Goal: Information Seeking & Learning: Learn about a topic

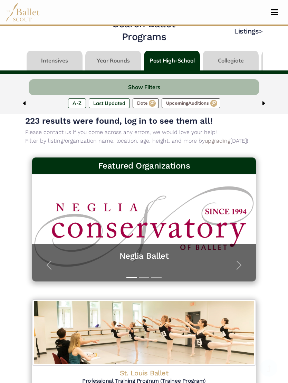
scroll to position [13, 0]
click at [245, 268] on span "button" at bounding box center [239, 265] width 11 height 11
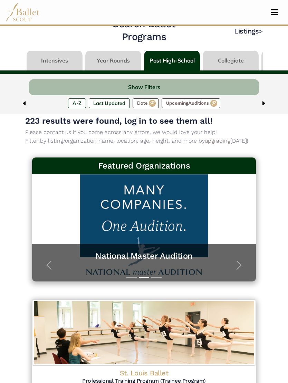
click at [242, 263] on span "button" at bounding box center [239, 265] width 11 height 11
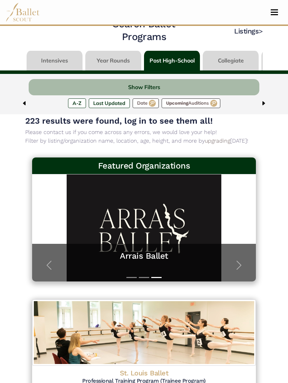
click at [235, 263] on span "button" at bounding box center [239, 265] width 11 height 11
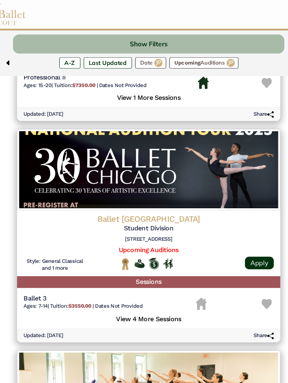
scroll to position [924, 0]
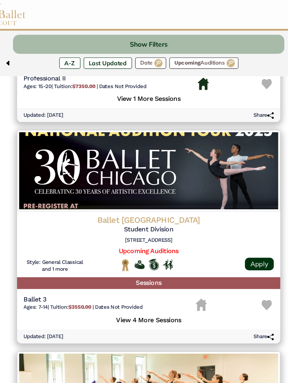
click at [199, 155] on img at bounding box center [144, 145] width 224 height 69
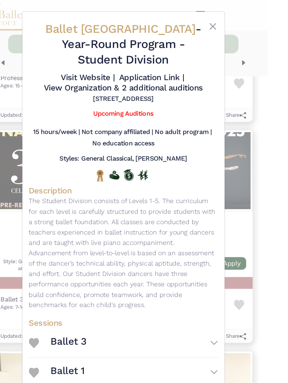
scroll to position [0, 0]
click at [194, 19] on button "Close" at bounding box center [198, 22] width 8 height 8
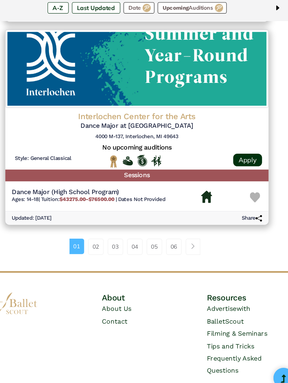
scroll to position [1733, 0]
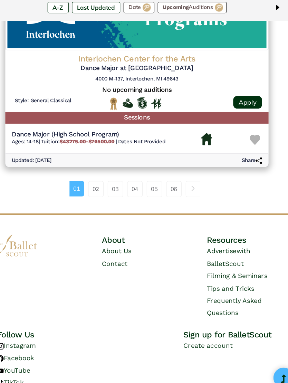
click at [103, 201] on link "02" at bounding box center [109, 208] width 13 height 14
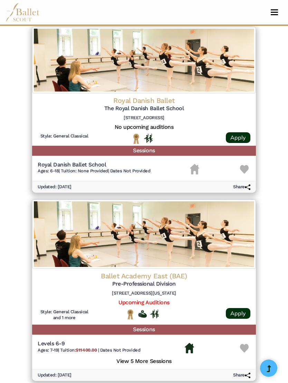
scroll to position [1566, 0]
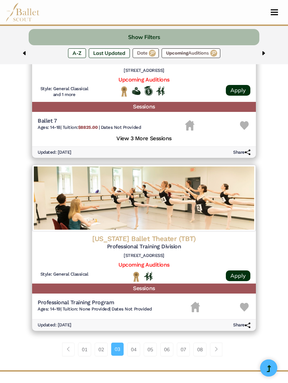
scroll to position [1583, 0]
click at [218, 343] on link "Page navigation example" at bounding box center [216, 350] width 12 height 14
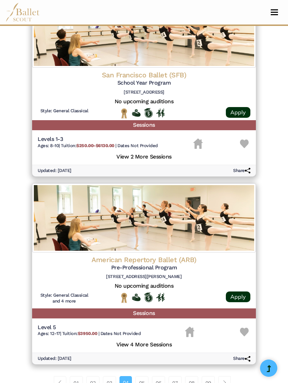
scroll to position [1557, 0]
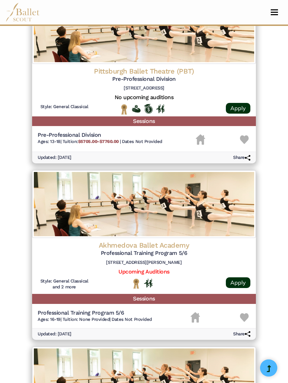
scroll to position [315, 0]
click at [195, 314] on img "Housing Unavailable" at bounding box center [195, 317] width 9 height 10
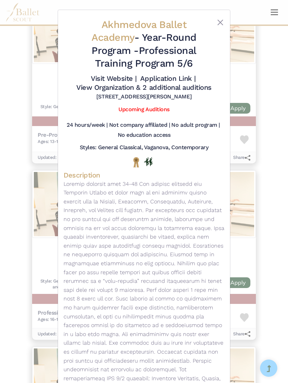
click at [263, 316] on div "Akhmedova Ballet Academy - Year-Round Program - Professional Training Program 5…" at bounding box center [144, 191] width 288 height 383
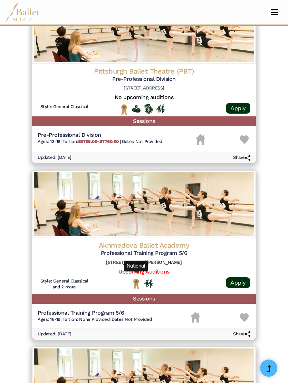
click at [133, 278] on img "National" at bounding box center [136, 283] width 9 height 11
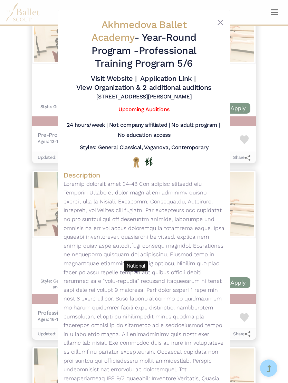
click at [219, 23] on button "Close" at bounding box center [220, 22] width 8 height 8
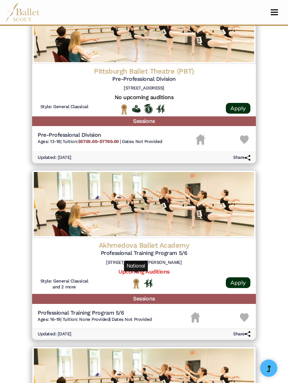
click at [138, 282] on img "National" at bounding box center [136, 283] width 9 height 11
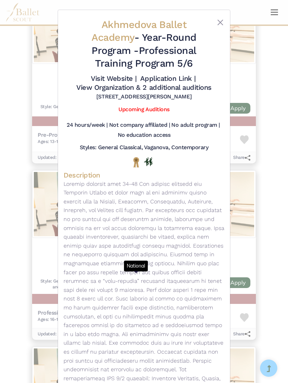
click at [218, 24] on button "Close" at bounding box center [220, 22] width 8 height 8
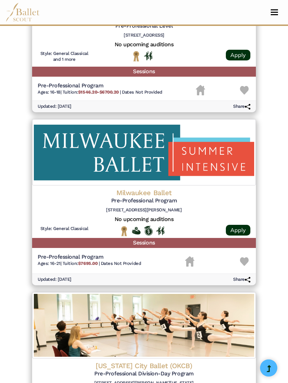
scroll to position [903, 0]
click at [124, 226] on img "National" at bounding box center [124, 231] width 9 height 11
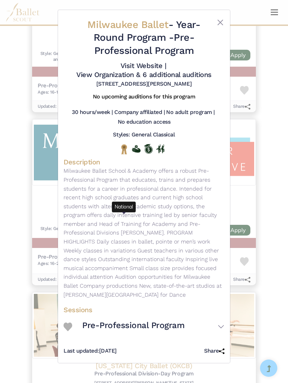
click at [220, 19] on button "Close" at bounding box center [220, 22] width 8 height 8
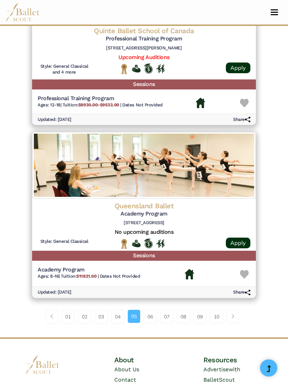
scroll to position [1588, 0]
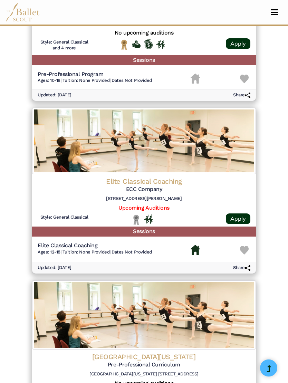
scroll to position [558, 0]
click at [135, 215] on img "Local" at bounding box center [136, 220] width 9 height 11
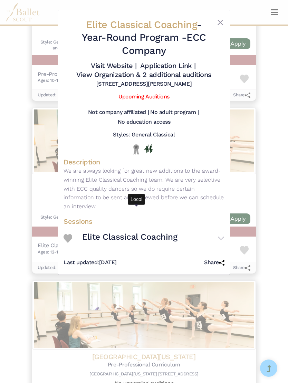
click at [221, 23] on button "Close" at bounding box center [220, 22] width 8 height 8
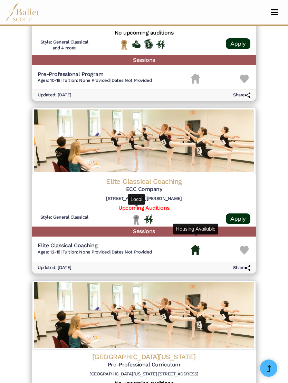
click at [197, 247] on img "Housing Available" at bounding box center [195, 250] width 9 height 10
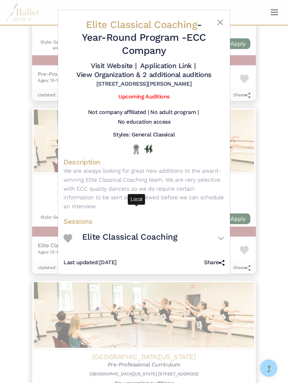
click at [222, 21] on button "Close" at bounding box center [220, 22] width 8 height 8
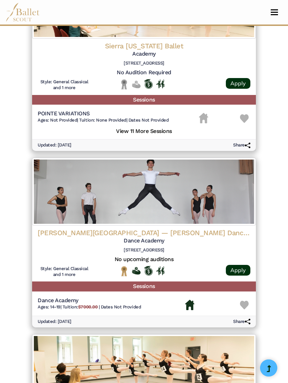
scroll to position [1053, 0]
click at [150, 266] on img "Offers Scholarship" at bounding box center [148, 271] width 9 height 10
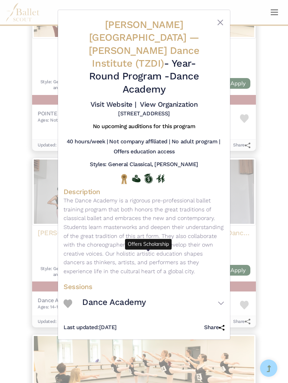
click at [257, 160] on div "Colburn School — Trudl Zipper Dance Institute (TZDI) - Year-Round Program - Dan…" at bounding box center [144, 191] width 288 height 383
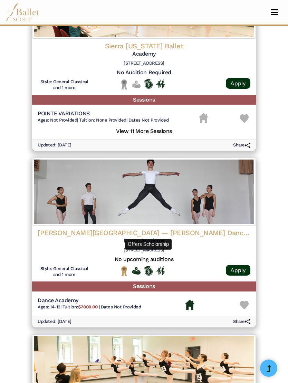
click at [136, 267] on img "Offers Financial Aid" at bounding box center [136, 271] width 9 height 8
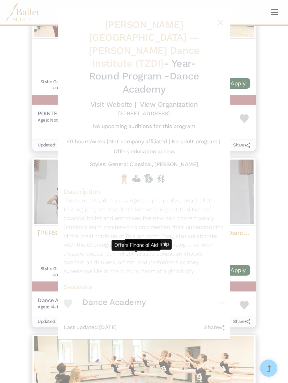
click at [199, 229] on p "The Dance Academy is a rigorous pre-professional ballet training program that b…" at bounding box center [144, 235] width 161 height 79
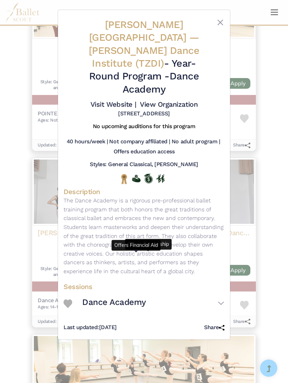
click at [224, 18] on div "Colburn School — Trudl Zipper Dance Institute (TZDI) - Year-Round Program - Dan…" at bounding box center [144, 68] width 161 height 105
click at [218, 22] on button "Close" at bounding box center [220, 22] width 8 height 8
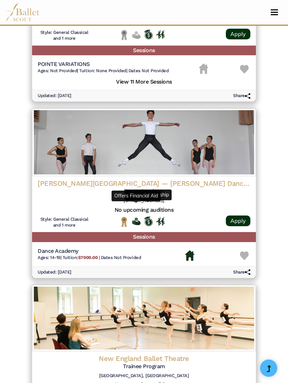
scroll to position [1118, 0]
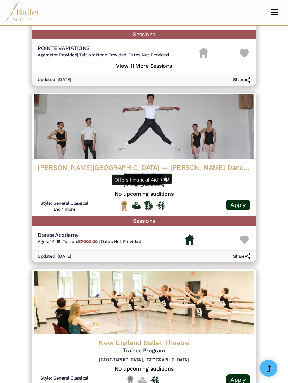
click at [255, 118] on img at bounding box center [144, 127] width 224 height 68
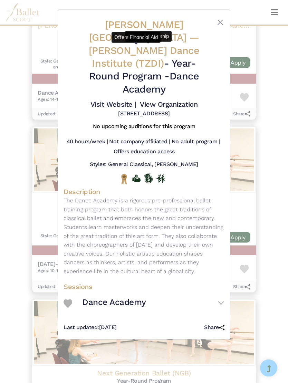
scroll to position [1261, 0]
click at [164, 174] on img "In Person" at bounding box center [160, 178] width 9 height 9
click at [221, 22] on button "Close" at bounding box center [220, 22] width 8 height 8
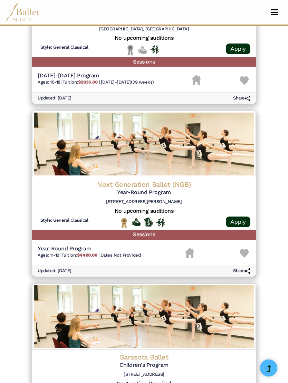
scroll to position [1449, 0]
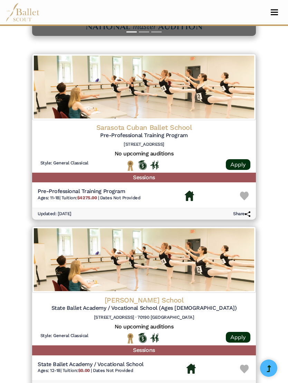
scroll to position [256, 0]
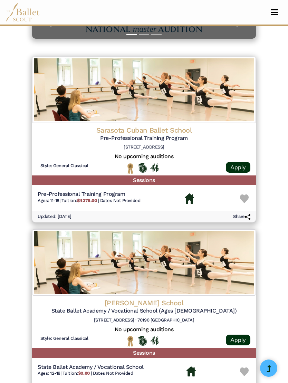
click at [183, 100] on img at bounding box center [144, 90] width 224 height 66
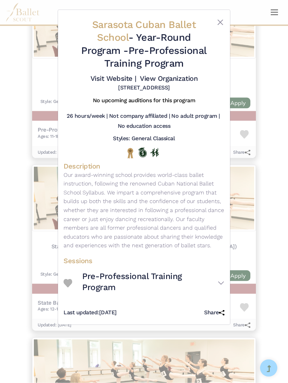
scroll to position [321, 0]
click at [221, 22] on button "Close" at bounding box center [220, 22] width 8 height 8
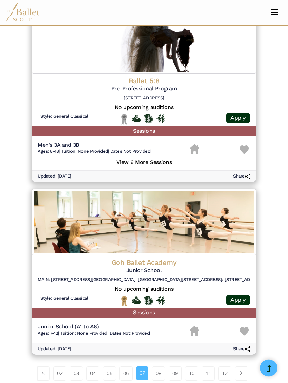
scroll to position [1564, 0]
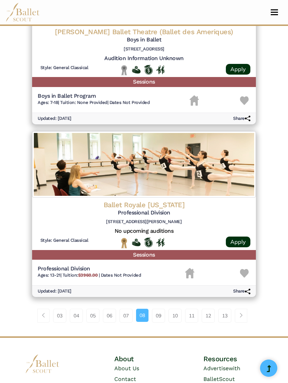
scroll to position [1619, 0]
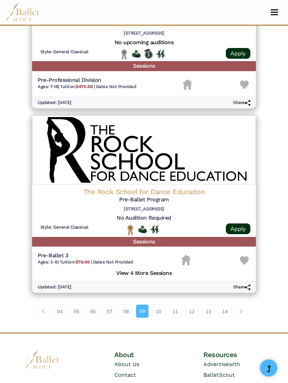
scroll to position [1618, 0]
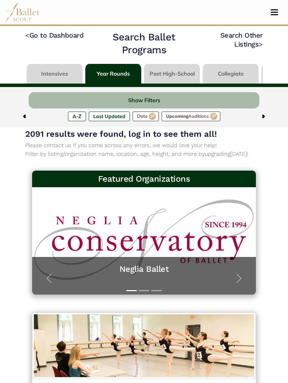
click at [188, 104] on button "Show Filters" at bounding box center [144, 100] width 230 height 16
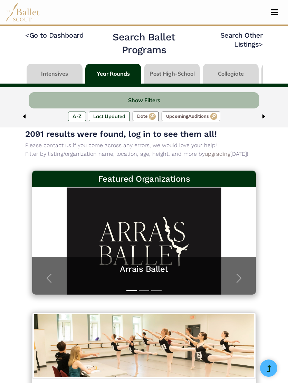
click at [130, 98] on button "Show Filters" at bounding box center [144, 100] width 230 height 16
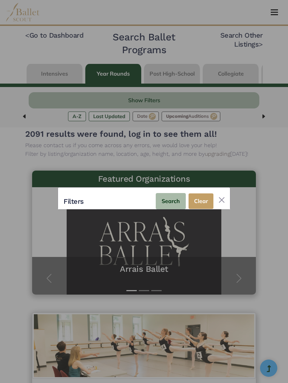
click at [124, 206] on div "Filters Search Clear" at bounding box center [144, 199] width 172 height 22
click at [220, 193] on div "Filters Search Clear" at bounding box center [144, 199] width 172 height 22
click at [223, 201] on button "Close" at bounding box center [221, 199] width 11 height 11
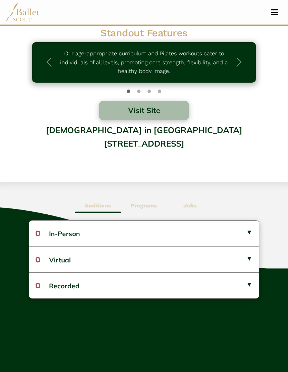
scroll to position [181, 0]
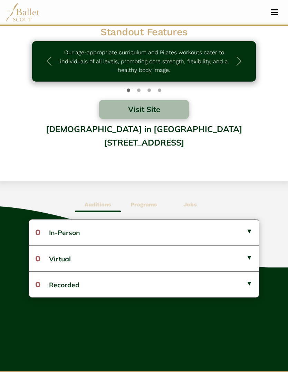
click at [161, 265] on button "0 Virtual" at bounding box center [144, 259] width 230 height 26
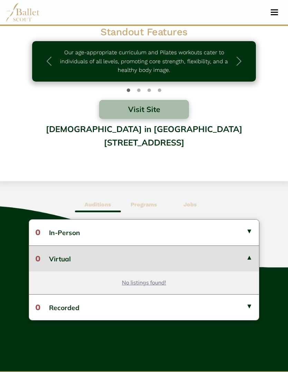
click at [151, 231] on button "0 In-Person" at bounding box center [144, 232] width 230 height 26
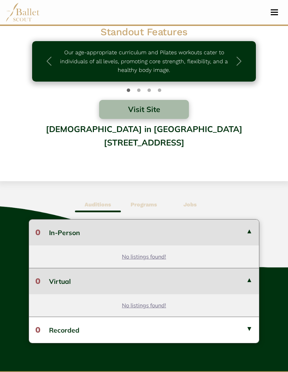
click at [174, 237] on button "0 In-Person" at bounding box center [144, 232] width 230 height 26
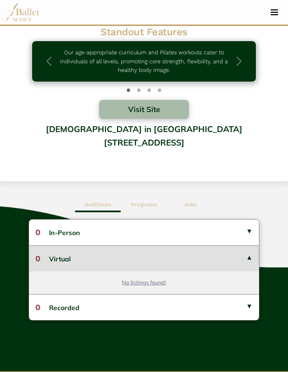
click at [174, 268] on button "0 Virtual" at bounding box center [144, 258] width 230 height 26
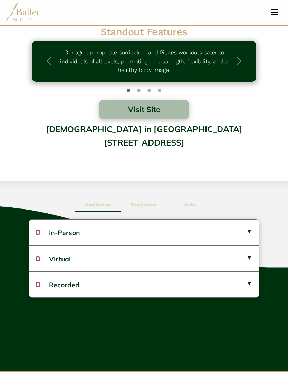
click at [150, 206] on b "Programs" at bounding box center [144, 204] width 27 height 7
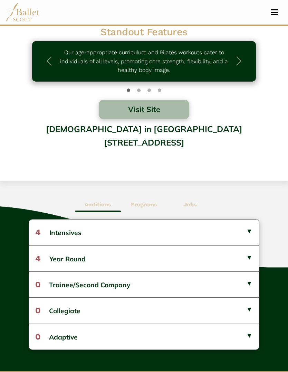
click at [158, 259] on button "4 Year Round" at bounding box center [144, 258] width 230 height 26
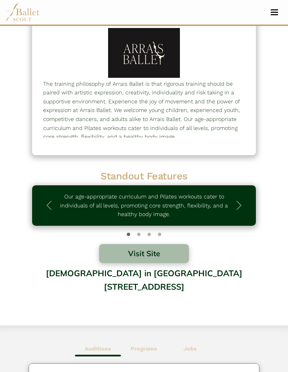
scroll to position [0, 0]
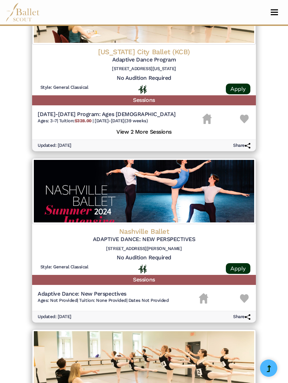
scroll to position [326, 0]
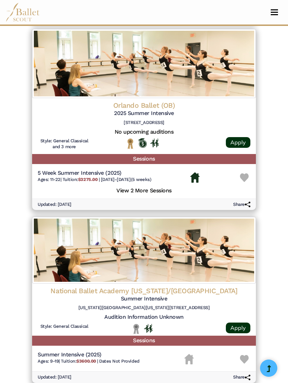
scroll to position [1228, 0]
